Goal: Navigation & Orientation: Find specific page/section

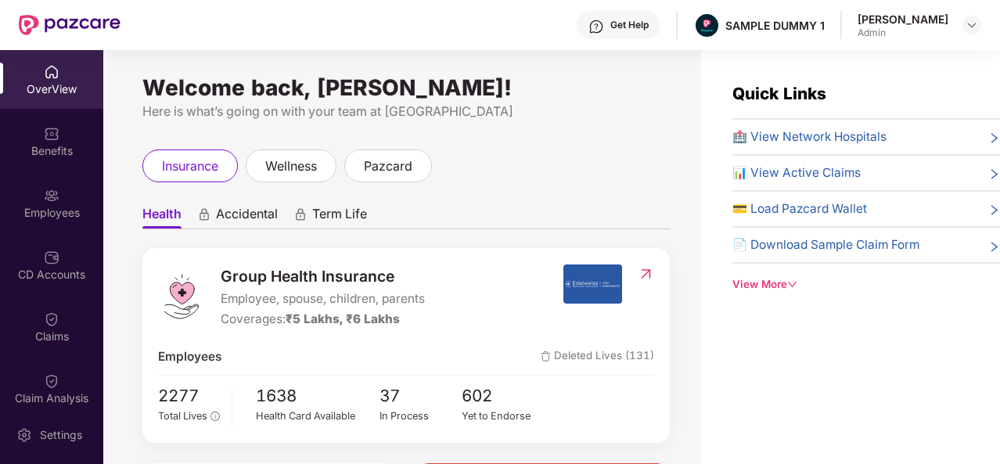
click at [40, 134] on div "Benefits" at bounding box center [51, 141] width 103 height 59
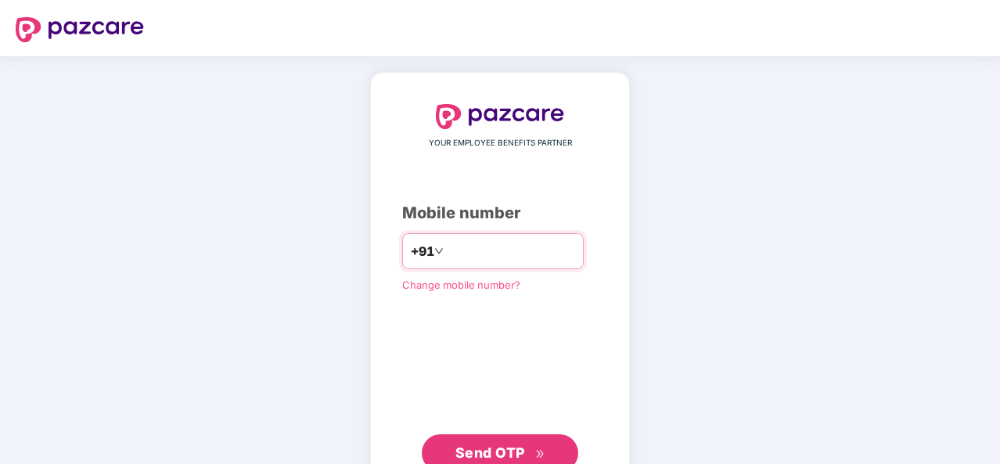
type input "**********"
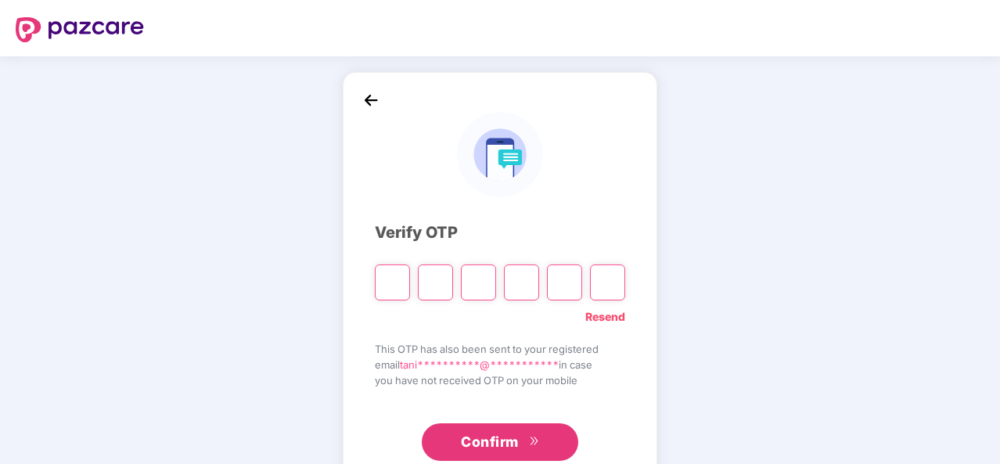
type input "*"
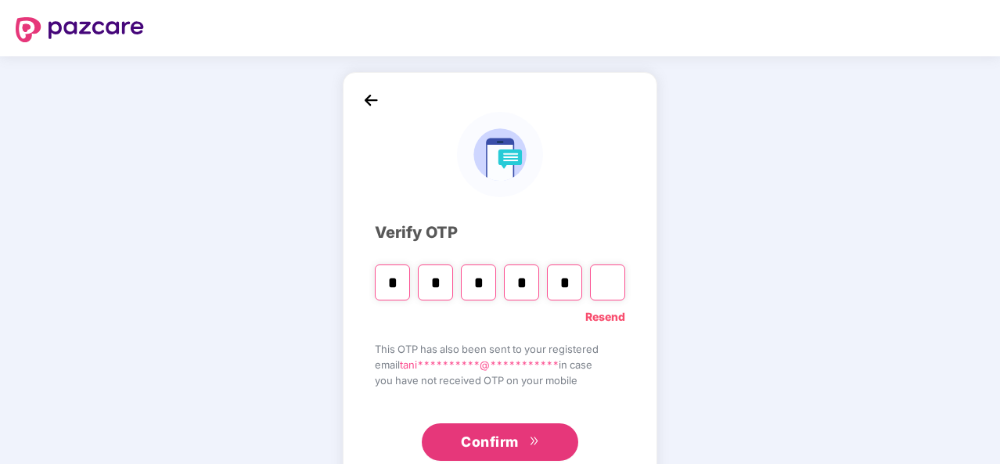
type input "*"
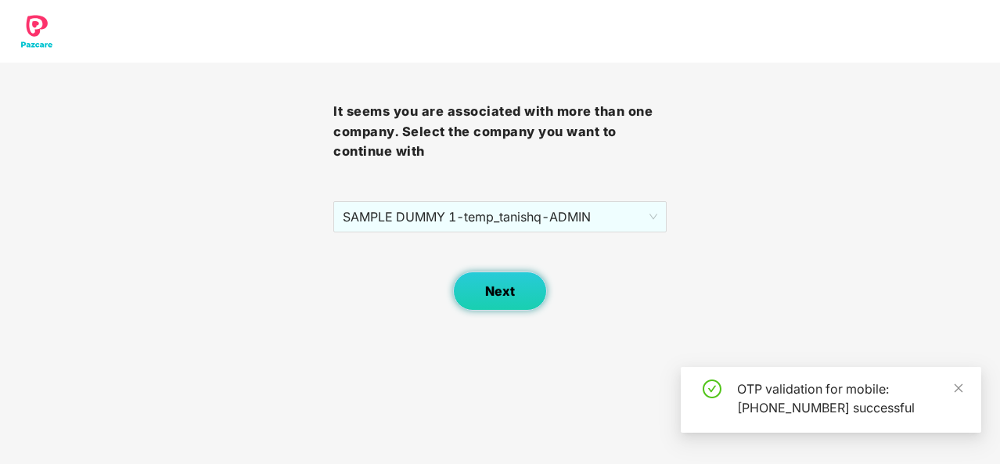
click at [492, 290] on span "Next" at bounding box center [500, 291] width 30 height 15
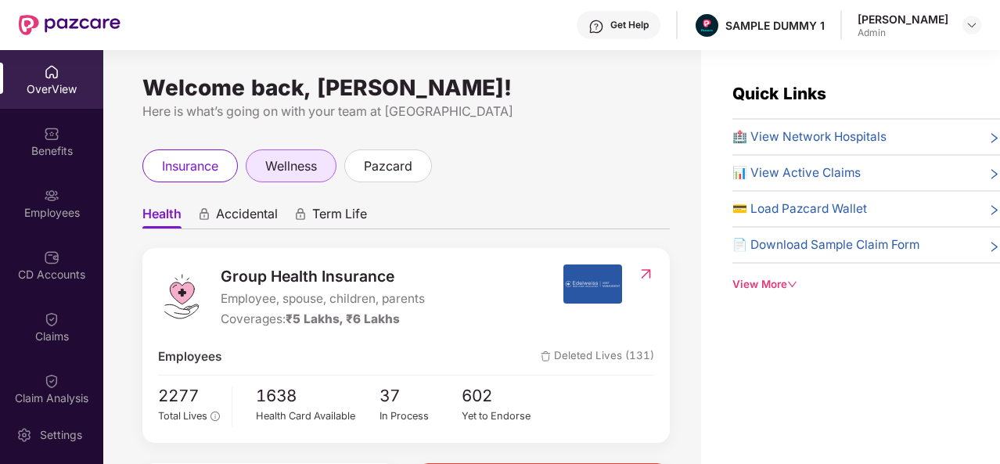
click at [324, 157] on div "wellness" at bounding box center [291, 165] width 91 height 33
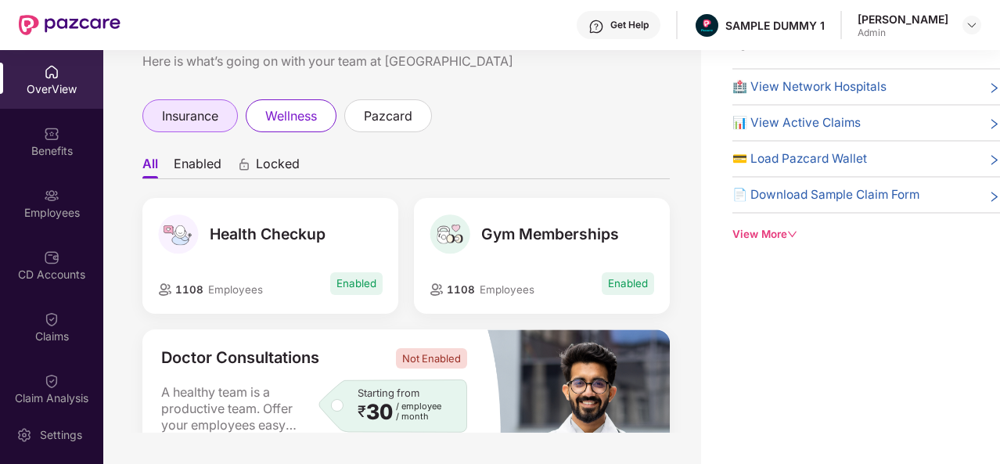
click at [200, 120] on span "insurance" at bounding box center [190, 116] width 56 height 20
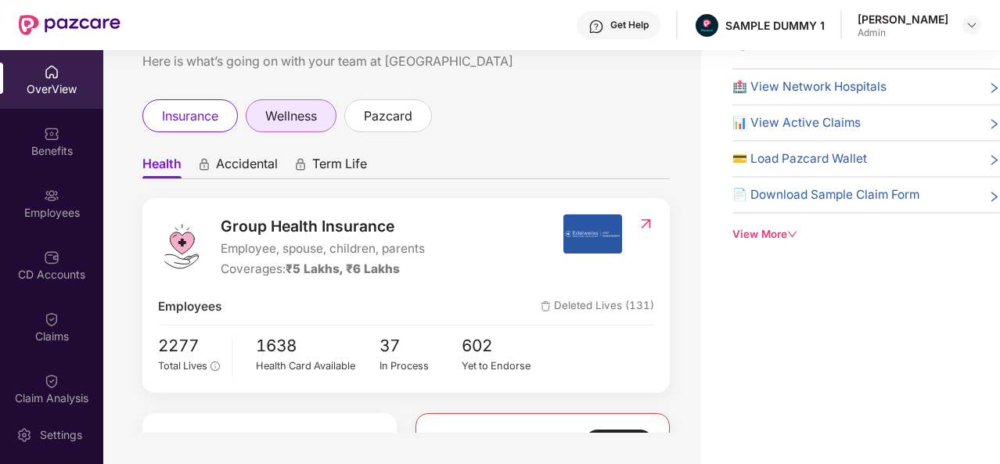
click at [257, 115] on div "wellness" at bounding box center [291, 115] width 91 height 33
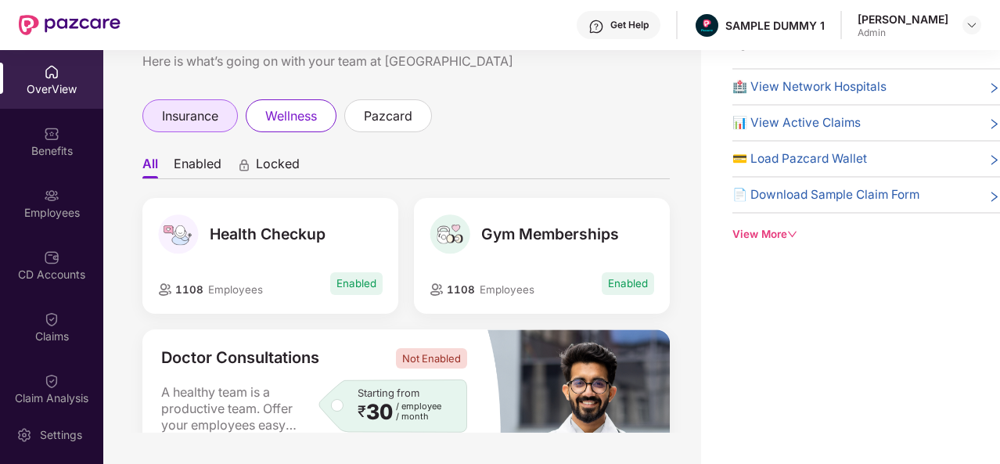
click at [188, 113] on span "insurance" at bounding box center [190, 116] width 56 height 20
